Goal: Navigation & Orientation: Find specific page/section

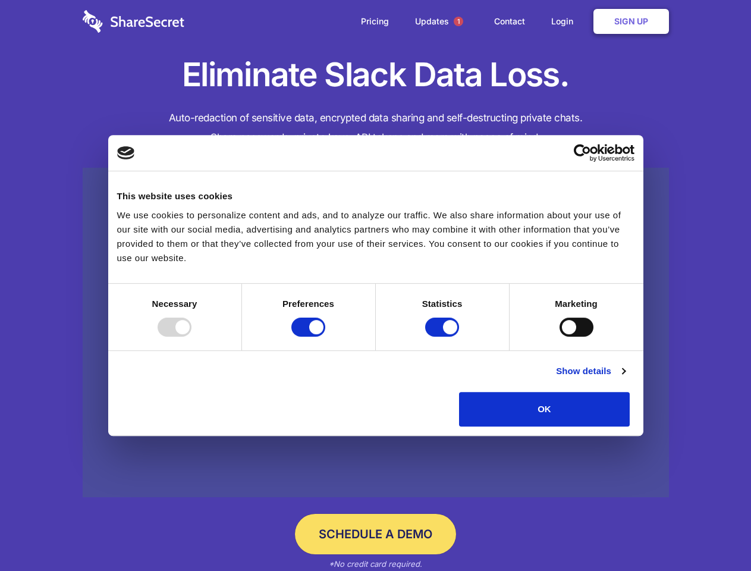
click at [191, 336] on div at bounding box center [175, 326] width 34 height 19
click at [325, 336] on input "Preferences" at bounding box center [308, 326] width 34 height 19
checkbox input "false"
click at [443, 336] on input "Statistics" at bounding box center [442, 326] width 34 height 19
checkbox input "false"
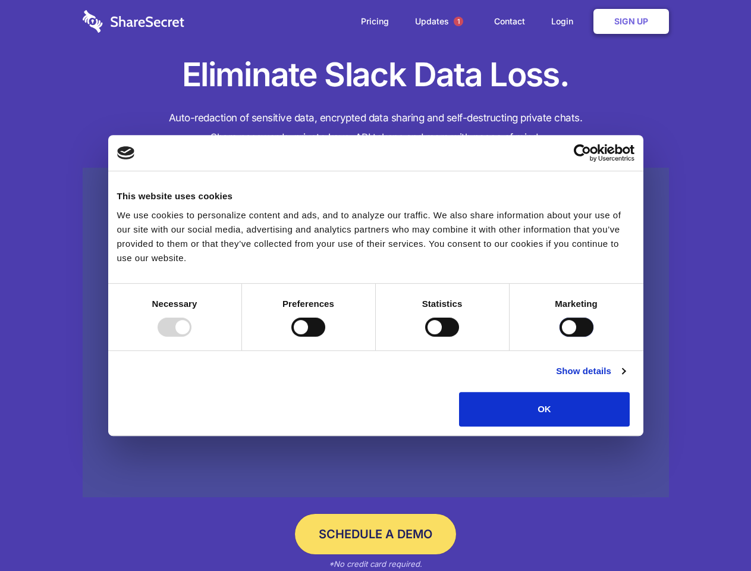
click at [559, 336] on input "Marketing" at bounding box center [576, 326] width 34 height 19
checkbox input "true"
click at [625, 378] on link "Show details" at bounding box center [590, 371] width 69 height 14
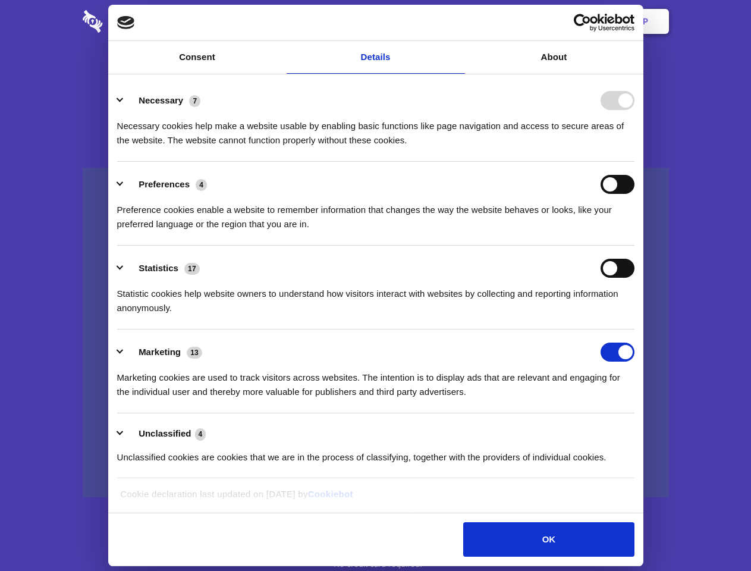
click at [634, 147] on div "Necessary cookies help make a website usable by enabling basic functions like p…" at bounding box center [375, 128] width 517 height 37
click at [458, 21] on span "1" at bounding box center [459, 22] width 10 height 10
